Goal: Task Accomplishment & Management: Manage account settings

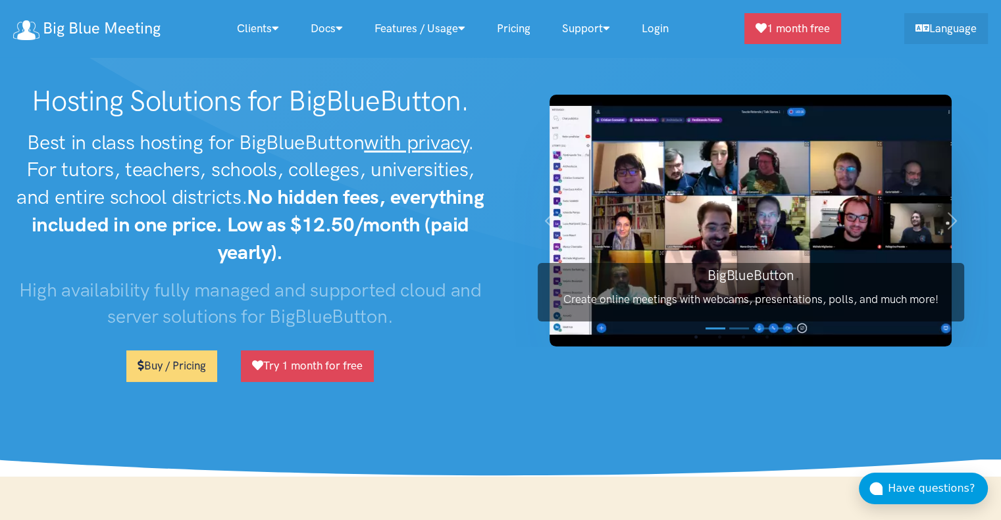
click at [672, 22] on link "Login" at bounding box center [655, 28] width 59 height 28
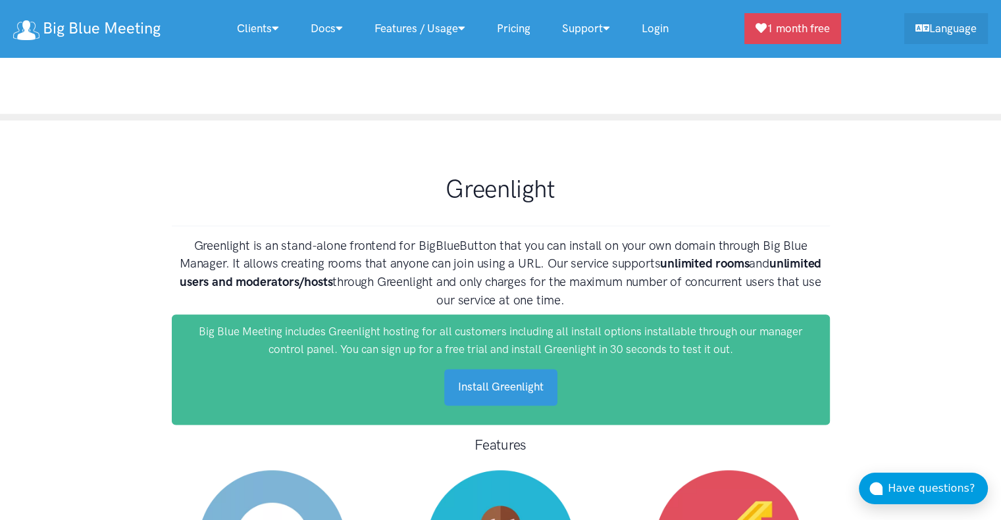
scroll to position [6626, 0]
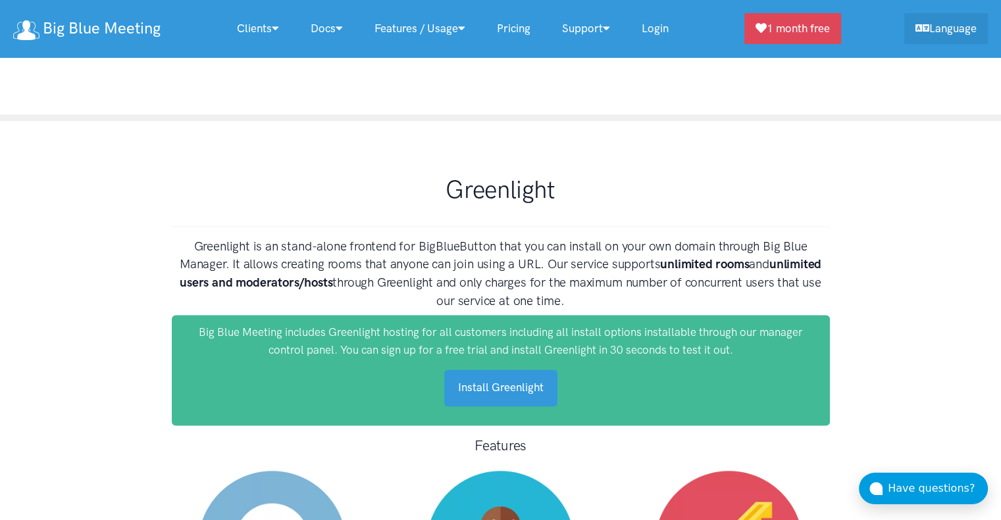
click at [655, 26] on link "Login" at bounding box center [655, 28] width 59 height 28
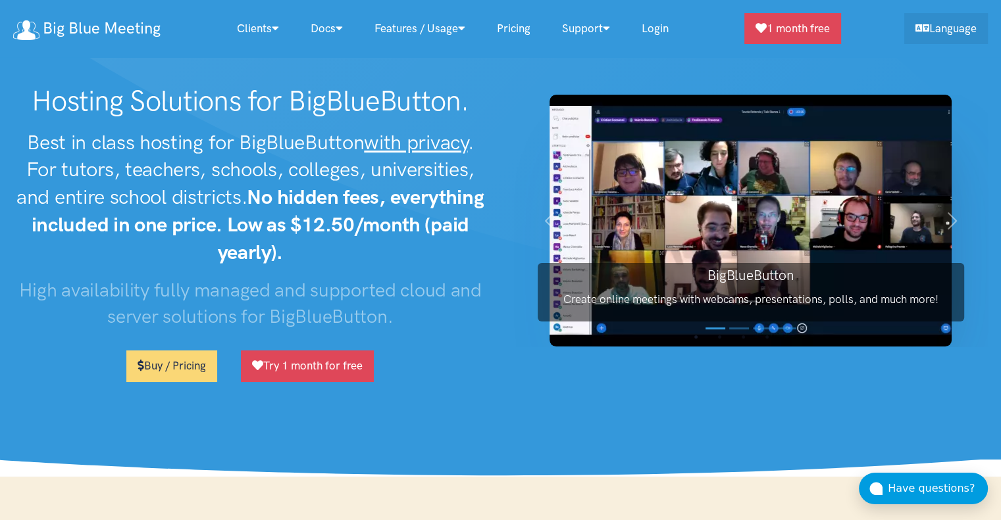
click at [664, 28] on link "Login" at bounding box center [655, 28] width 59 height 28
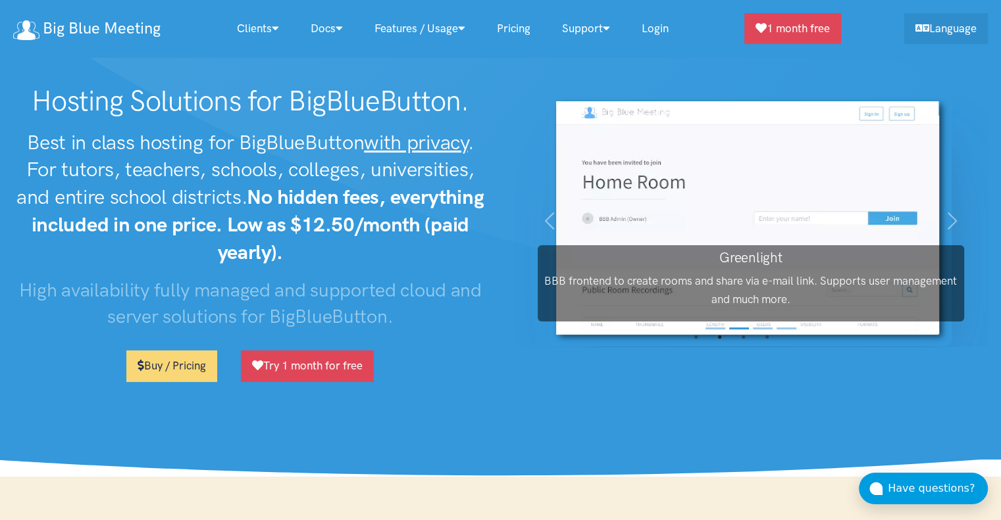
click at [712, 289] on p "BBB frontend to create rooms and share via e-mail link. Supports user managemen…" at bounding box center [750, 290] width 426 height 36
click at [895, 216] on img at bounding box center [750, 221] width 402 height 252
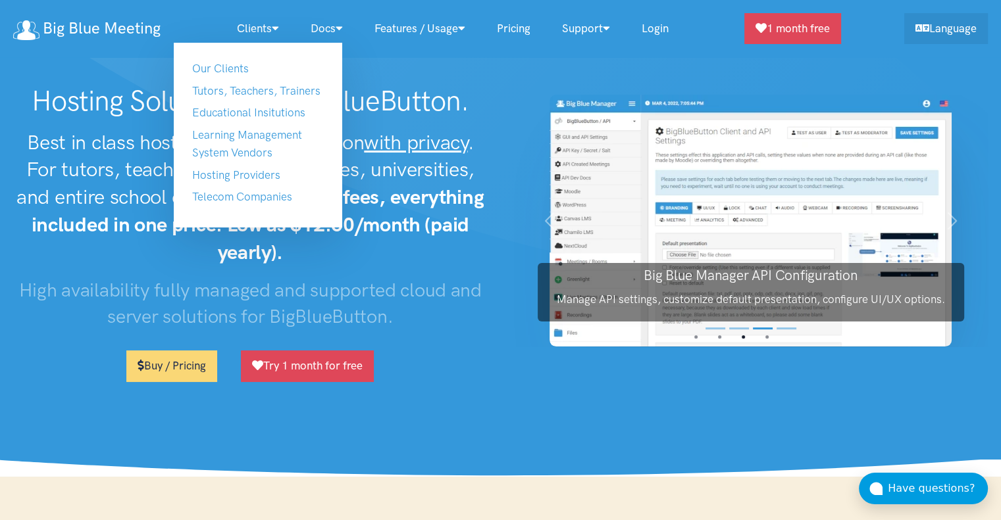
click at [255, 26] on link "Clients" at bounding box center [258, 28] width 74 height 28
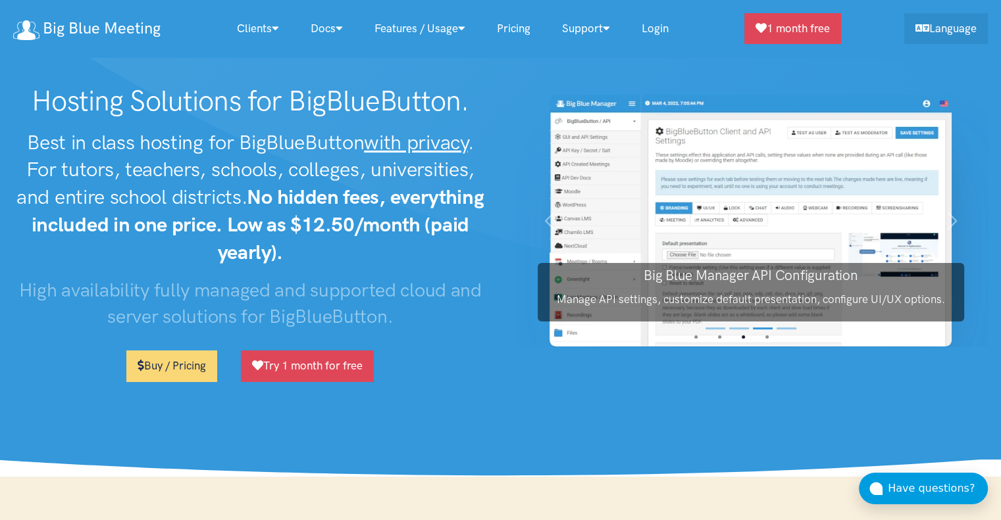
click at [255, 26] on link "Clients" at bounding box center [258, 28] width 74 height 28
click at [272, 25] on icon at bounding box center [275, 27] width 7 height 11
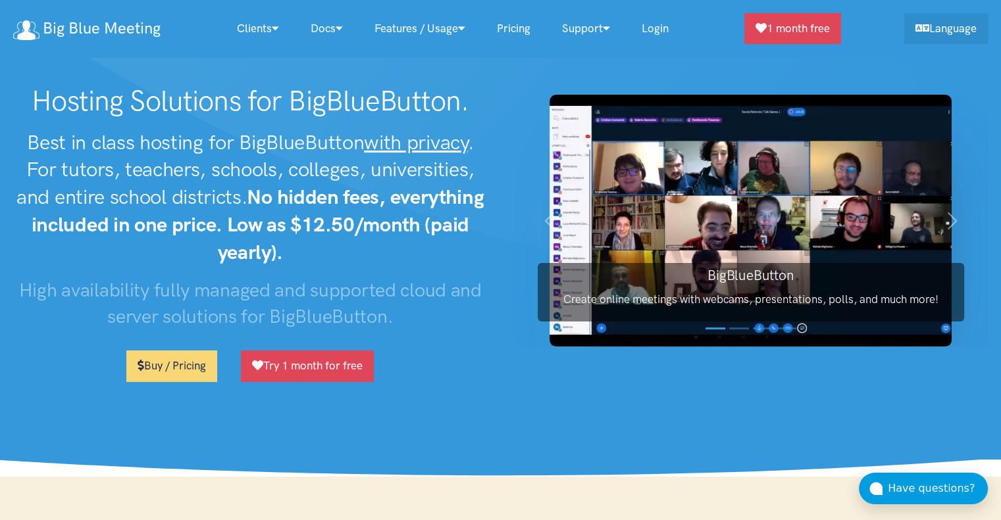
click at [662, 26] on link "Login" at bounding box center [655, 28] width 59 height 28
click at [667, 23] on link "Login" at bounding box center [655, 28] width 59 height 28
